Goal: Task Accomplishment & Management: Manage account settings

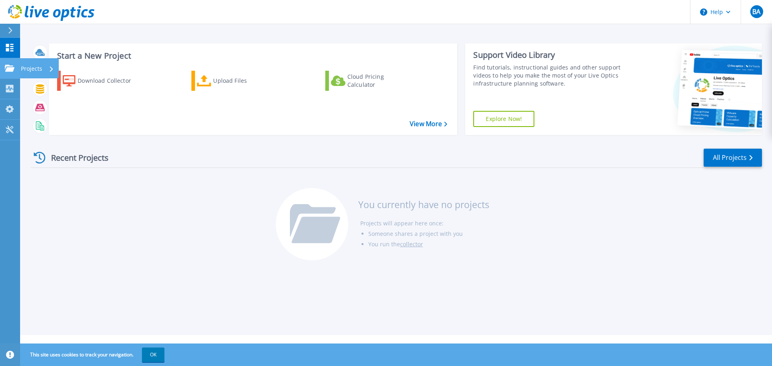
click at [10, 67] on icon at bounding box center [10, 68] width 10 height 7
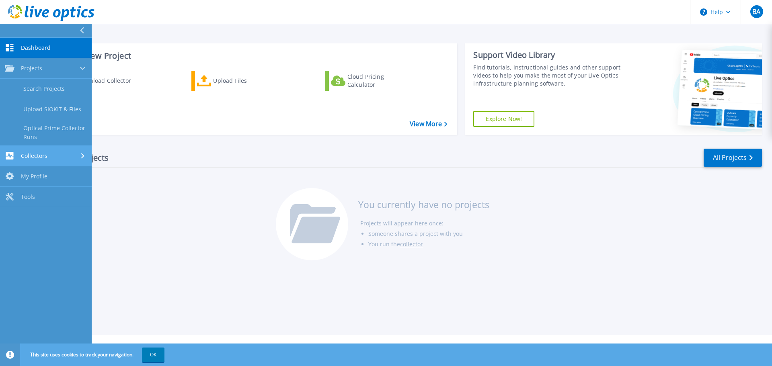
click at [58, 156] on div "Collectors" at bounding box center [46, 156] width 82 height 8
click at [62, 168] on link "Tools Tools" at bounding box center [46, 171] width 92 height 21
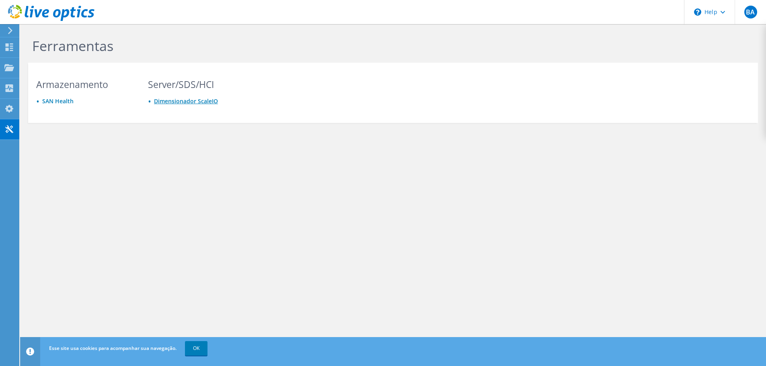
click at [183, 99] on link "Dimensionador ScaleIO" at bounding box center [186, 101] width 64 height 8
click at [129, 56] on div "Ferramentas" at bounding box center [305, 43] width 563 height 39
click at [8, 33] on icon at bounding box center [10, 30] width 6 height 7
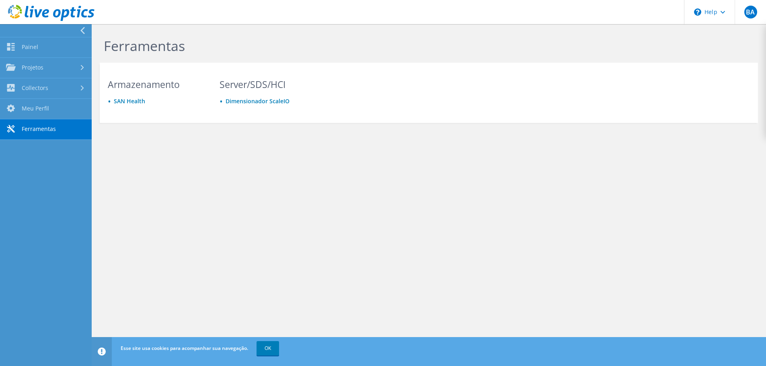
click at [41, 12] on icon at bounding box center [51, 13] width 86 height 16
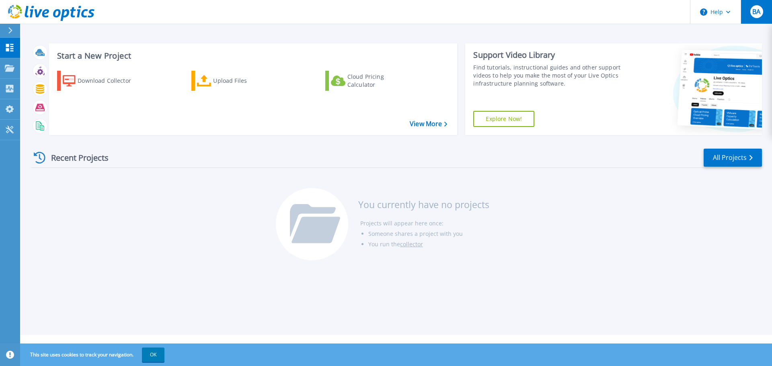
click at [763, 7] on div "BA" at bounding box center [756, 11] width 13 height 13
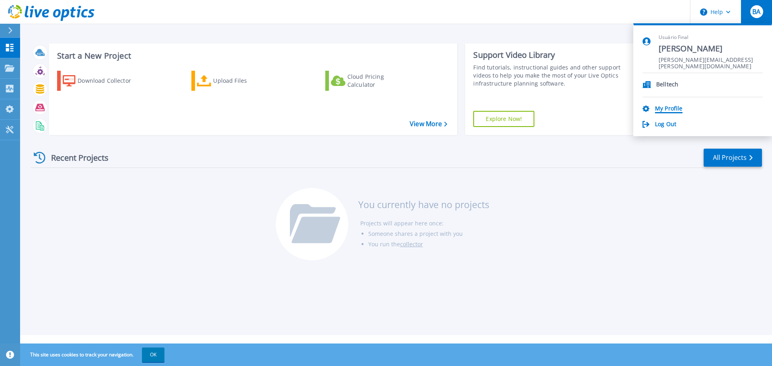
click at [676, 111] on link "My Profile" at bounding box center [668, 109] width 27 height 8
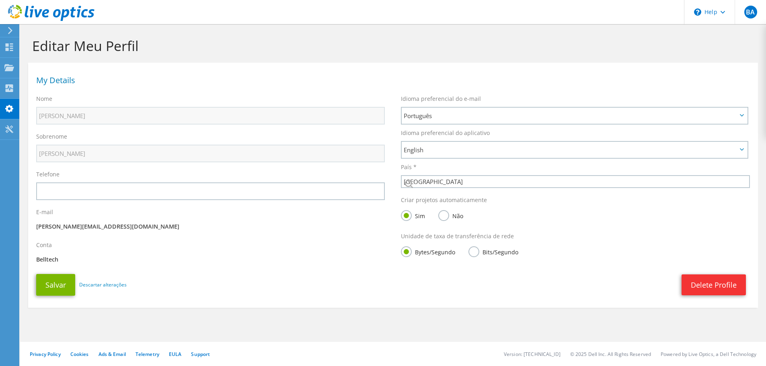
select select "30"
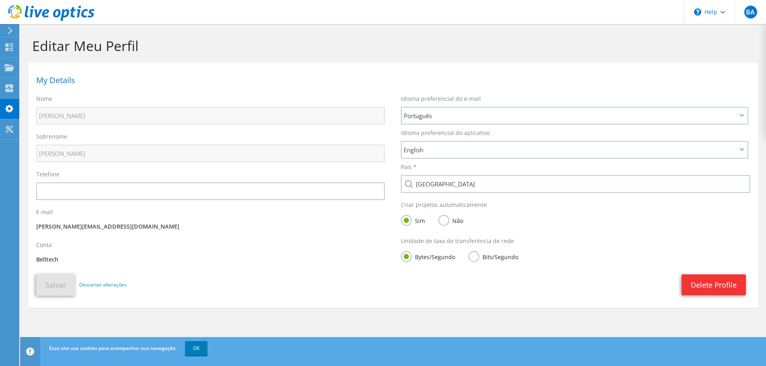
click at [201, 356] on div "Esse site usa cookies para acompanhar sua navegação. OK" at bounding box center [408, 348] width 722 height 23
